Goal: Find specific page/section: Find specific page/section

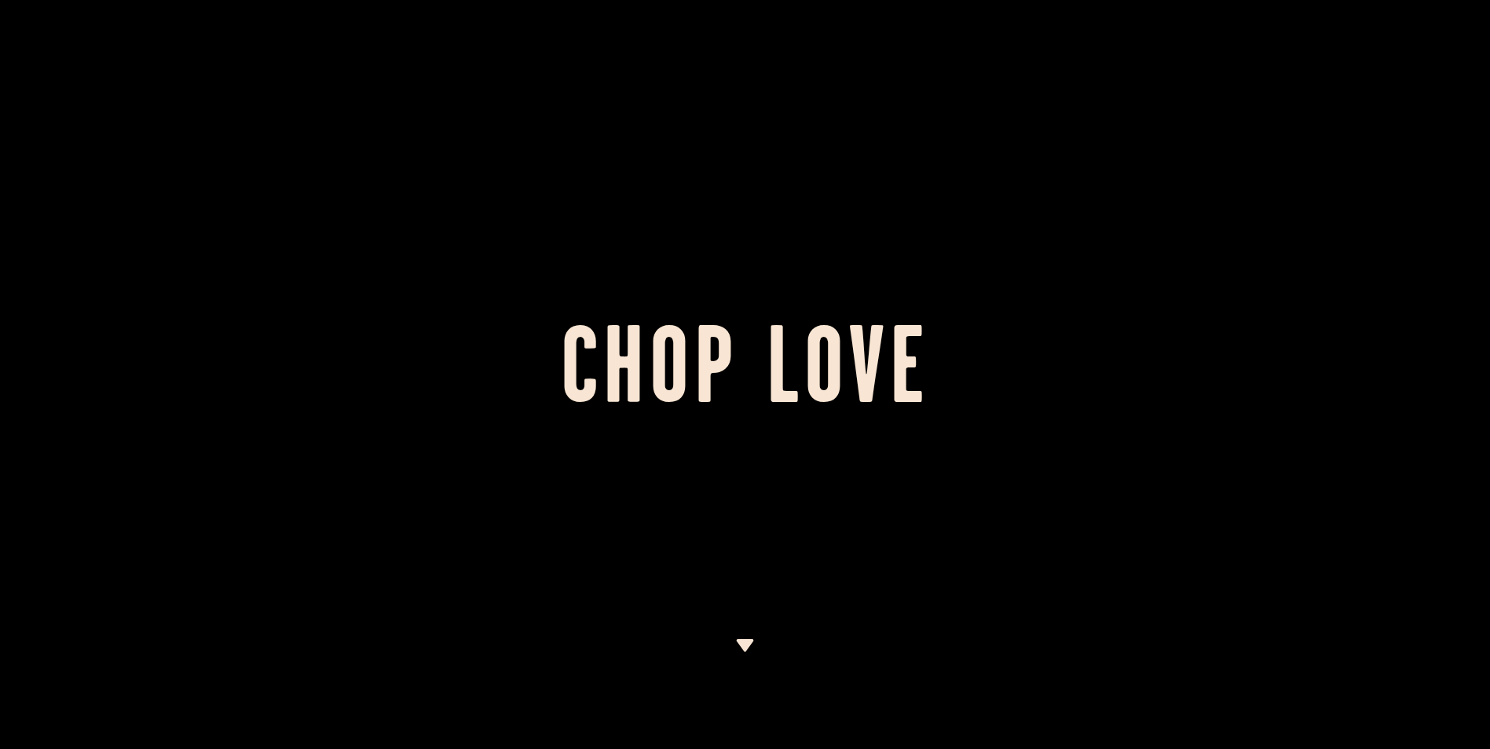
click at [744, 644] on img at bounding box center [745, 645] width 20 height 13
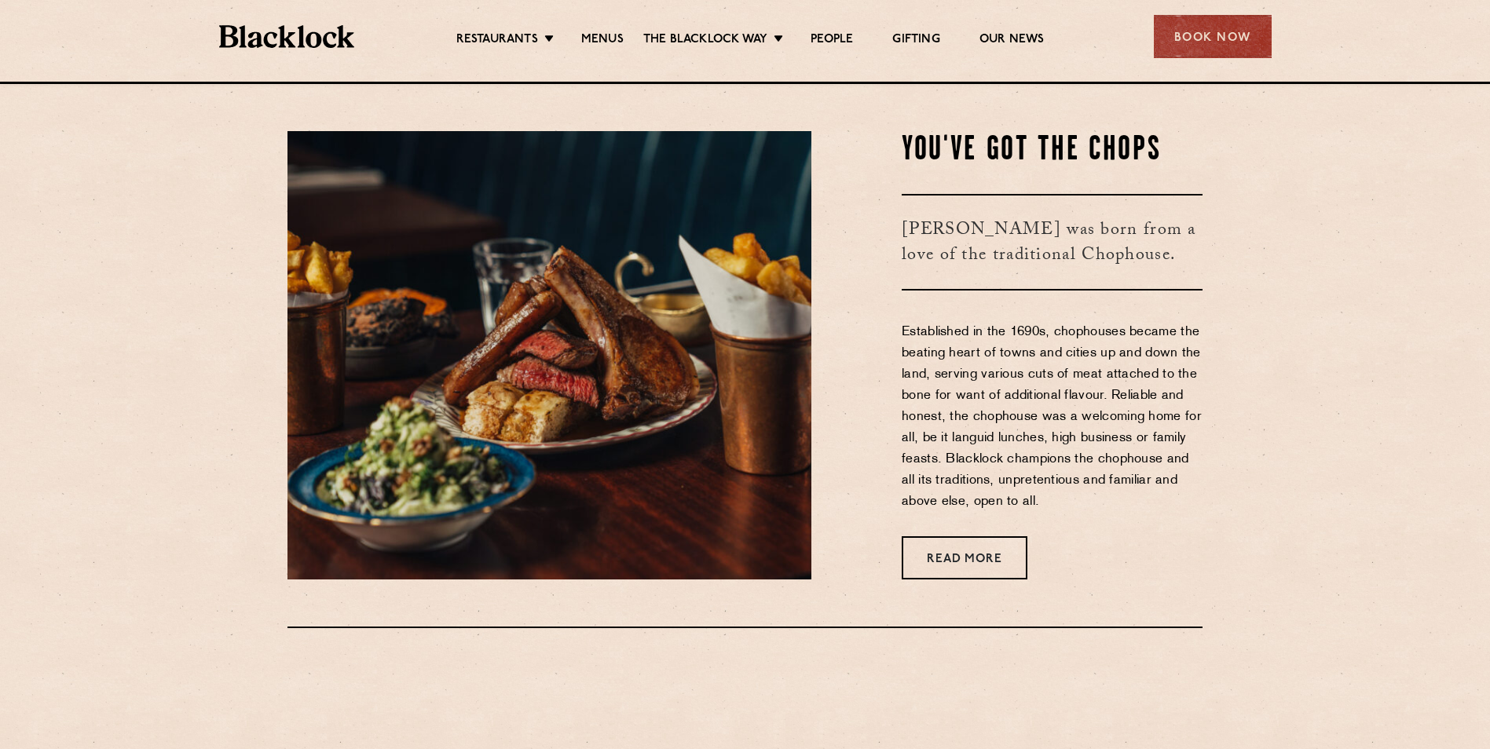
scroll to position [668, 0]
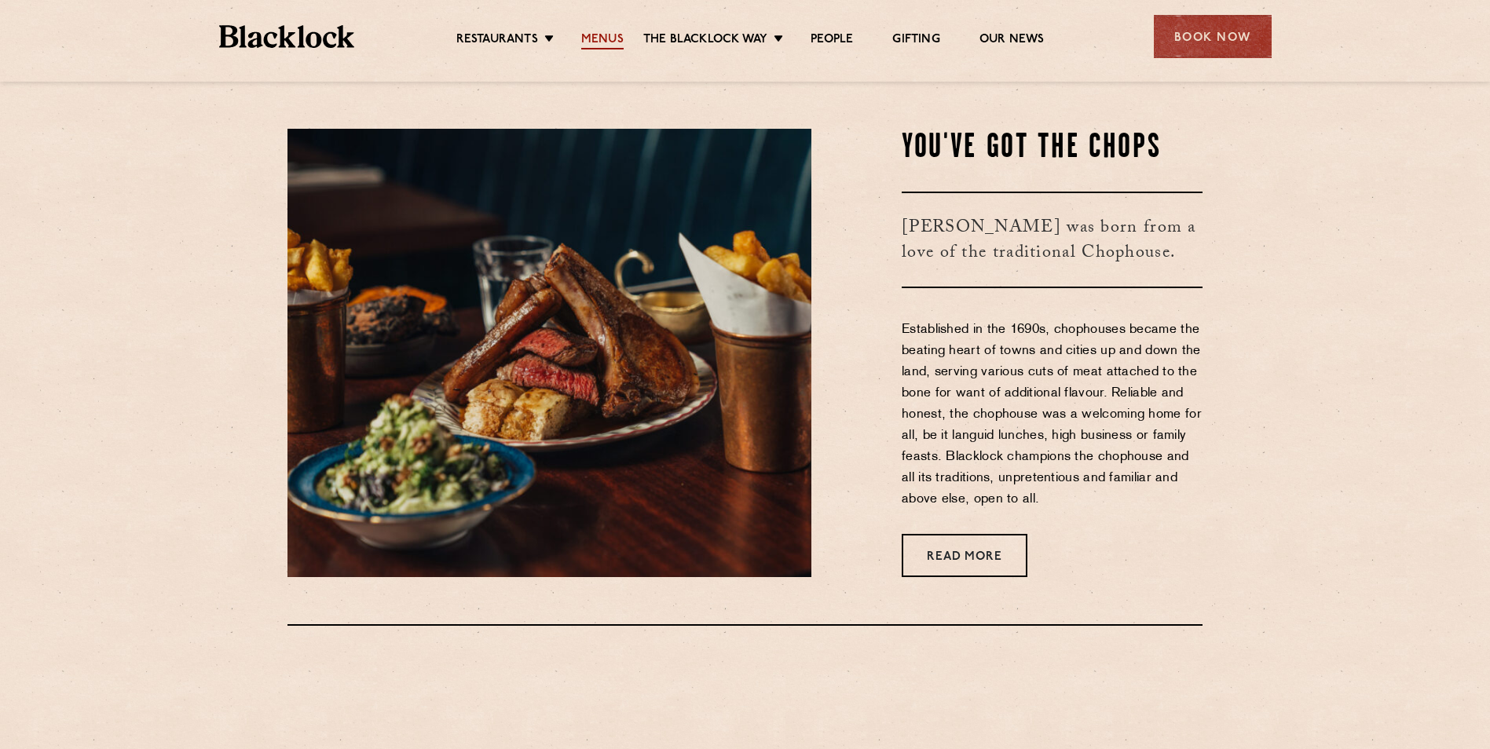
click at [601, 42] on link "Menus" at bounding box center [602, 40] width 42 height 17
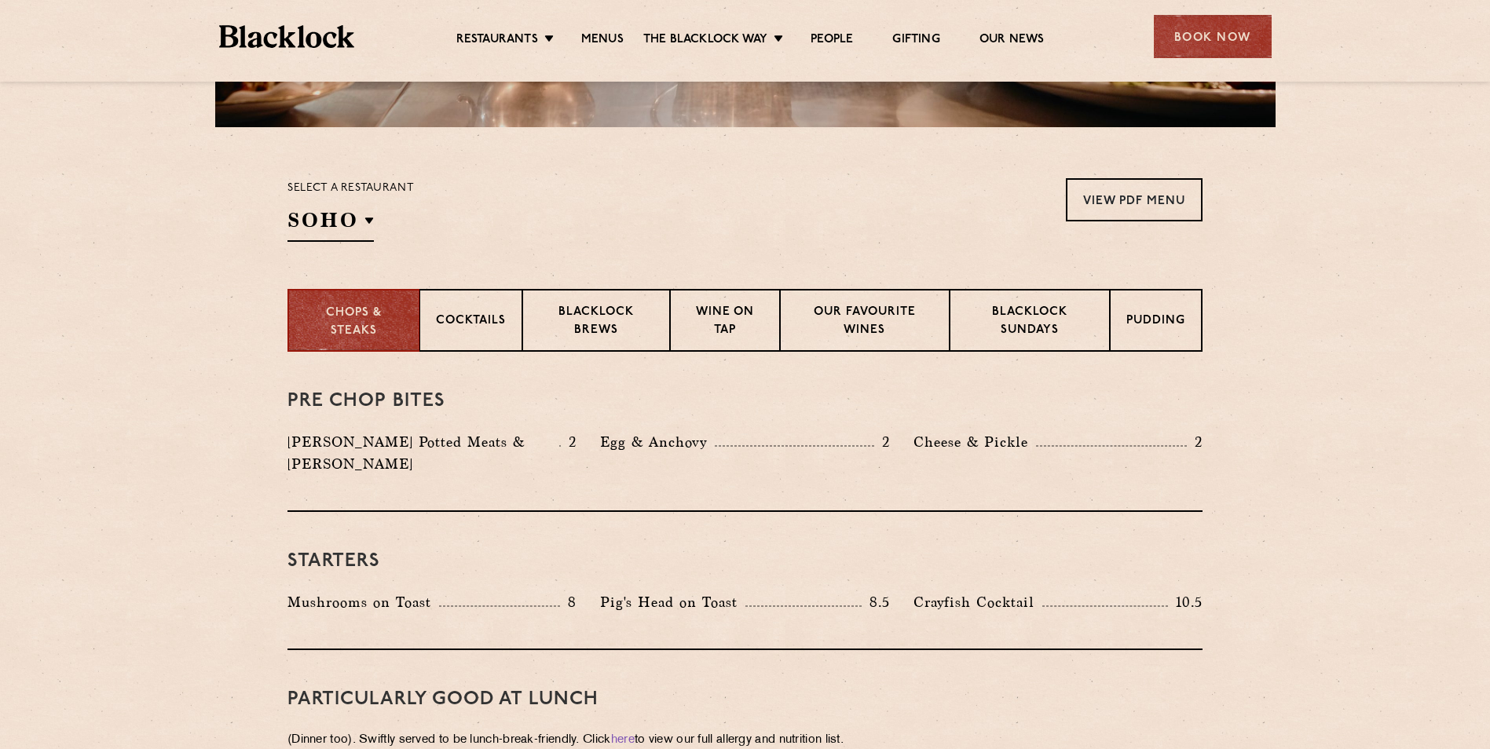
scroll to position [471, 0]
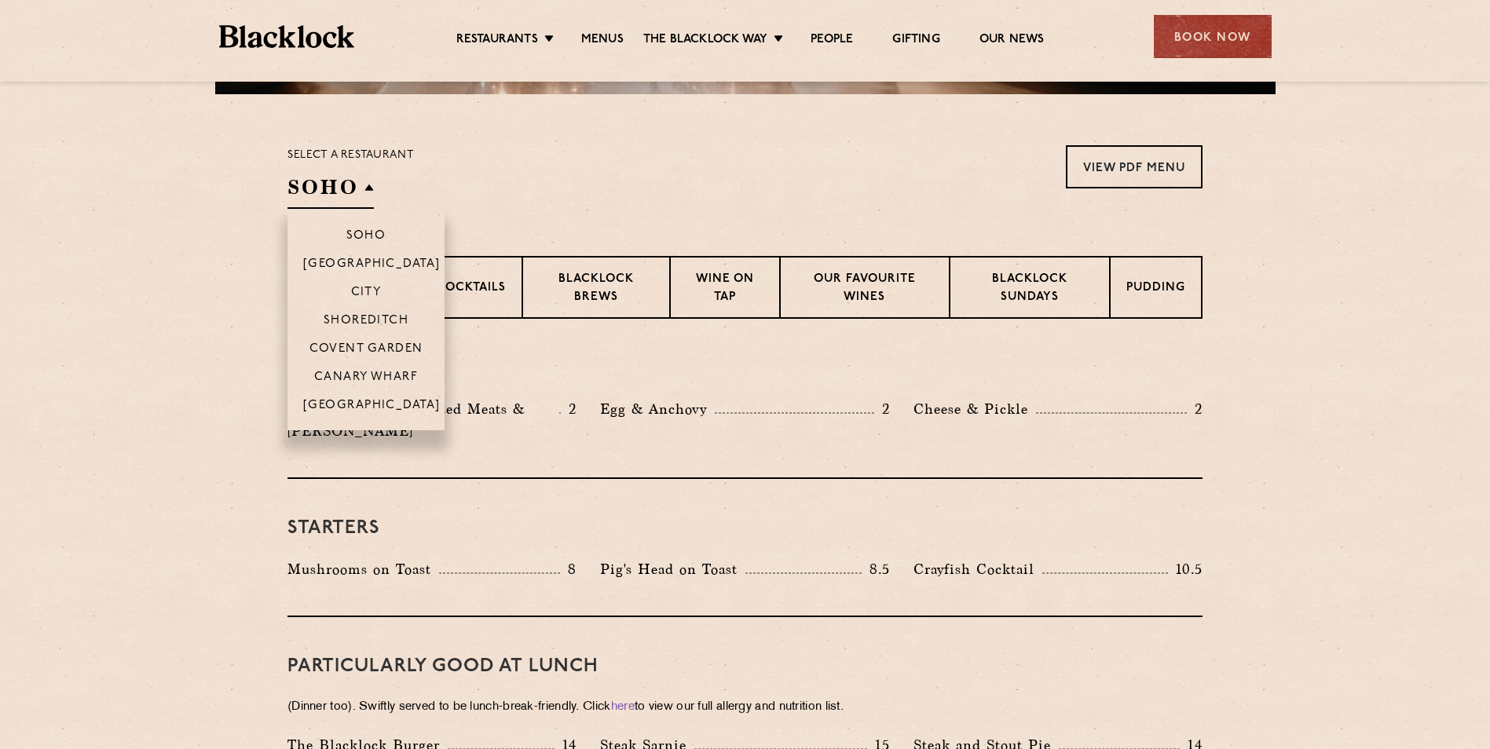
click at [366, 182] on h2 "SOHO" at bounding box center [331, 191] width 86 height 35
click at [372, 291] on p "City" at bounding box center [366, 294] width 31 height 16
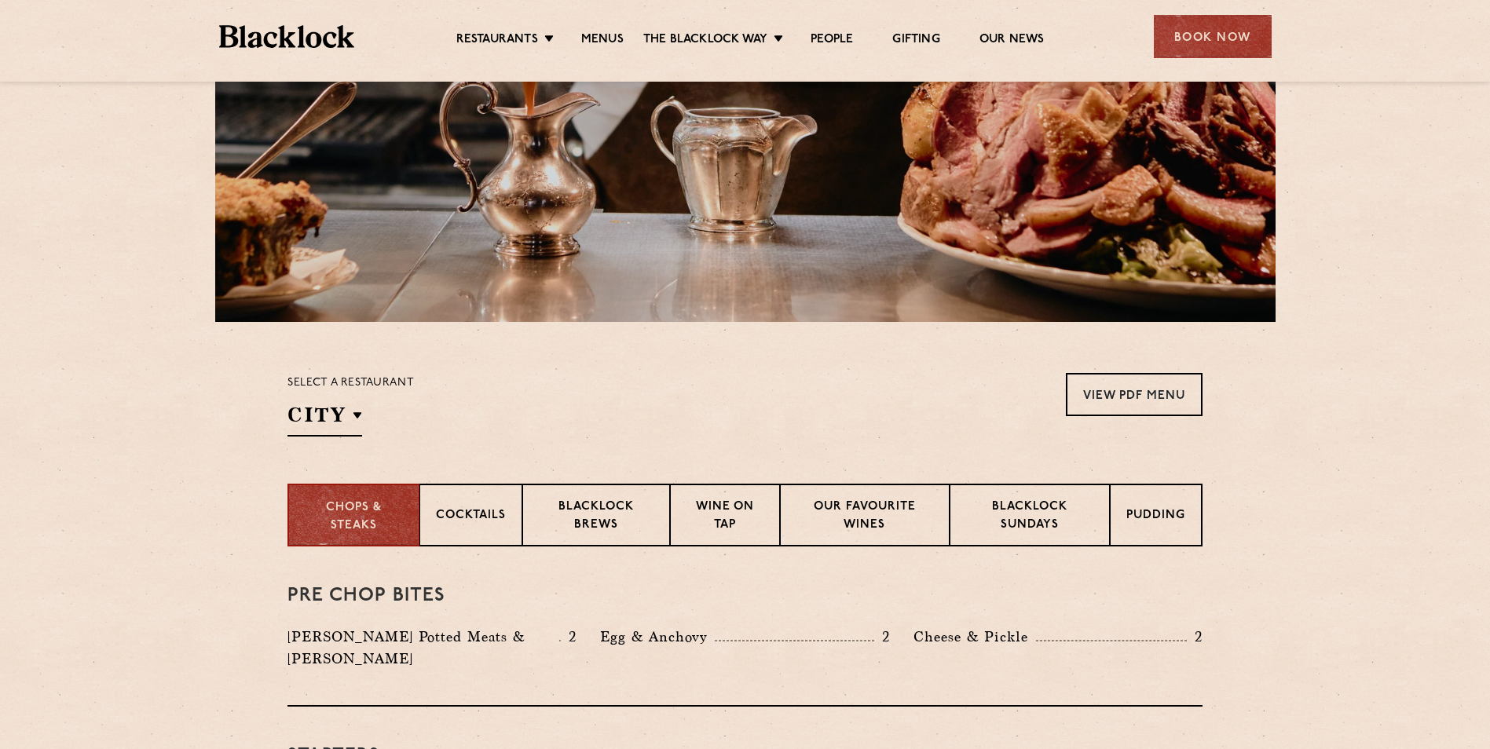
scroll to position [236, 0]
